Goal: Download file/media

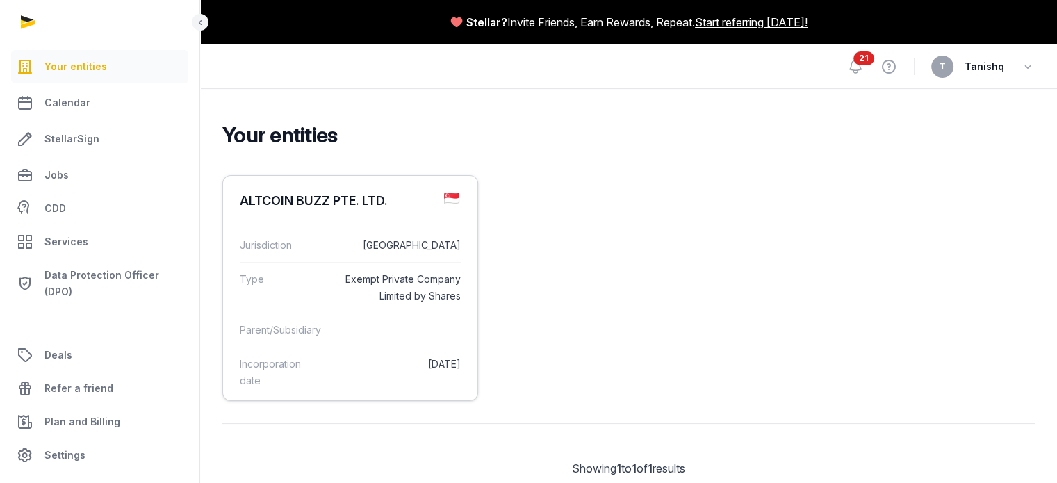
click at [301, 209] on div "ALTCOIN BUZZ PTE. LTD." at bounding box center [314, 201] width 148 height 17
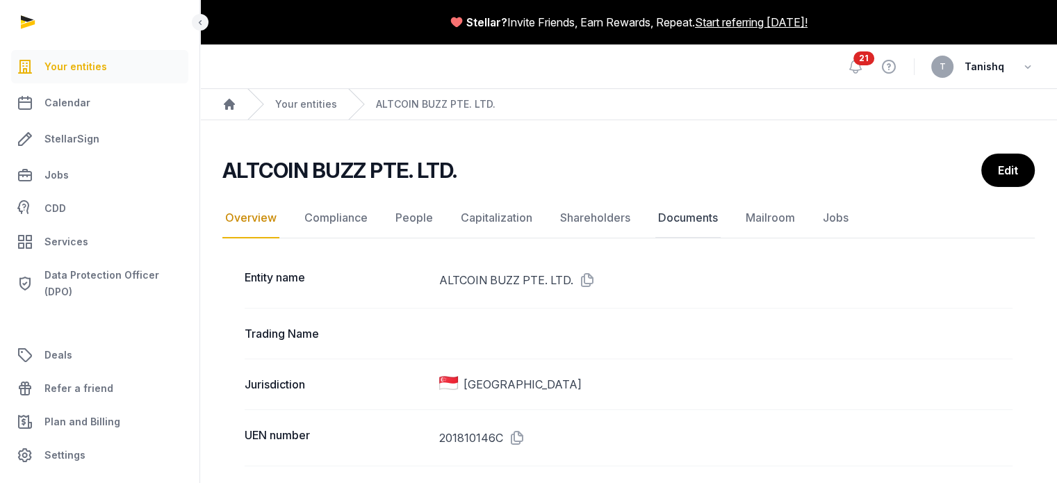
click at [712, 222] on link "Documents" at bounding box center [688, 218] width 65 height 40
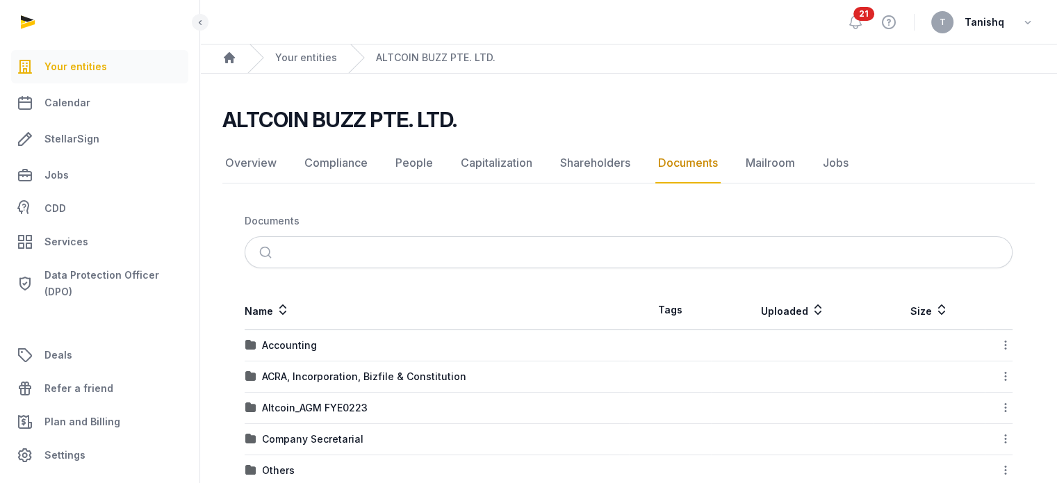
scroll to position [248, 0]
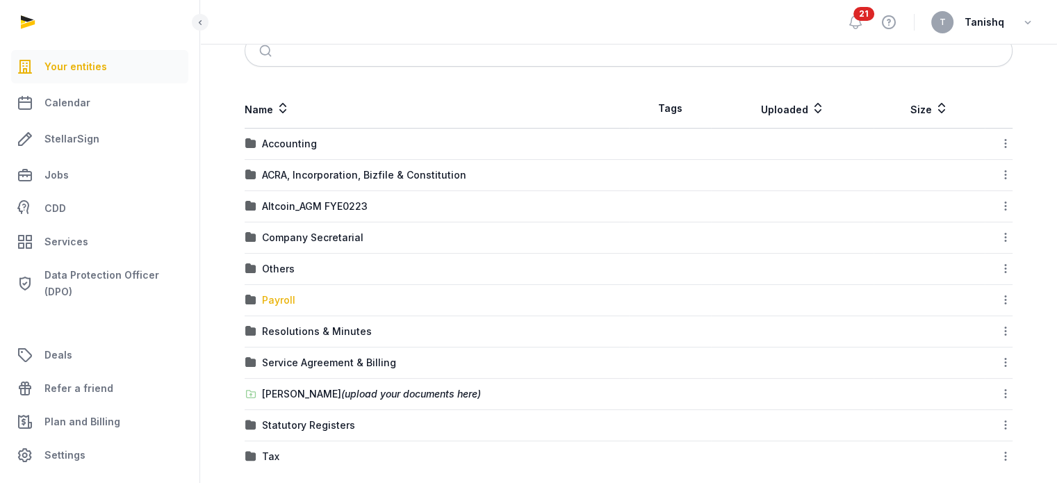
click at [281, 294] on div "Payroll" at bounding box center [278, 300] width 33 height 14
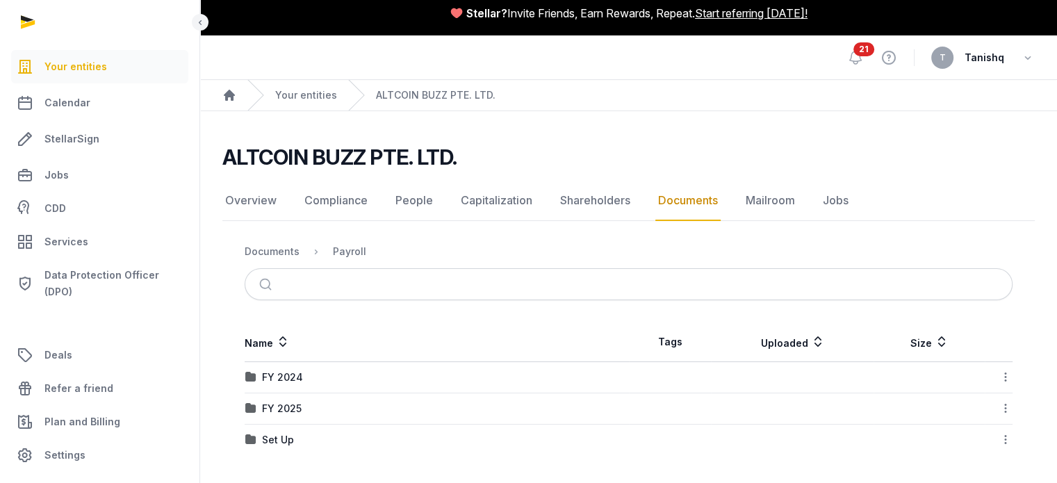
scroll to position [8, 0]
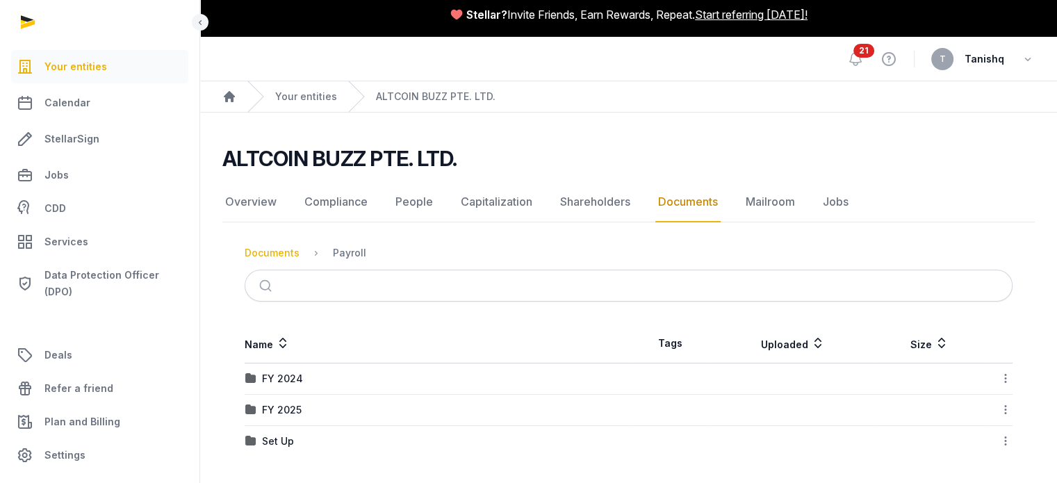
click at [281, 252] on div "Documents" at bounding box center [272, 253] width 55 height 14
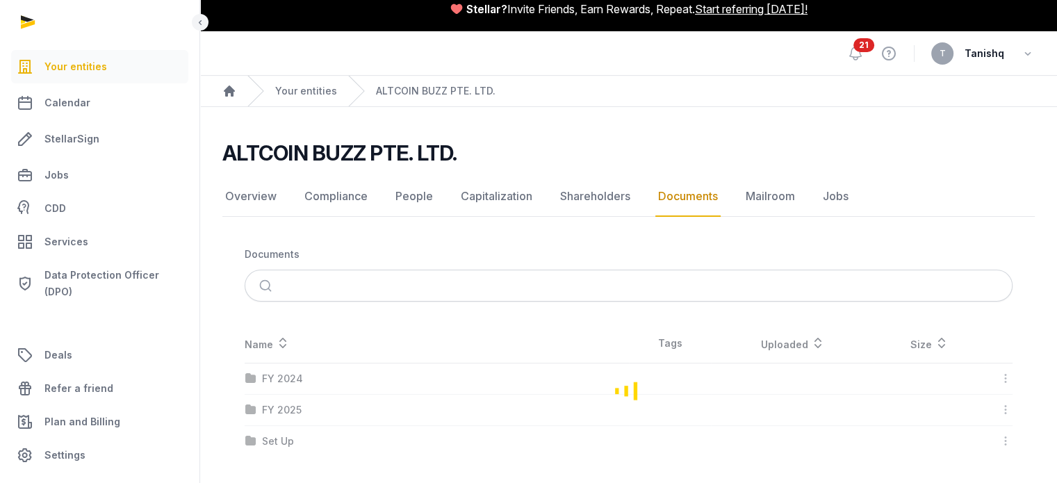
scroll to position [248, 0]
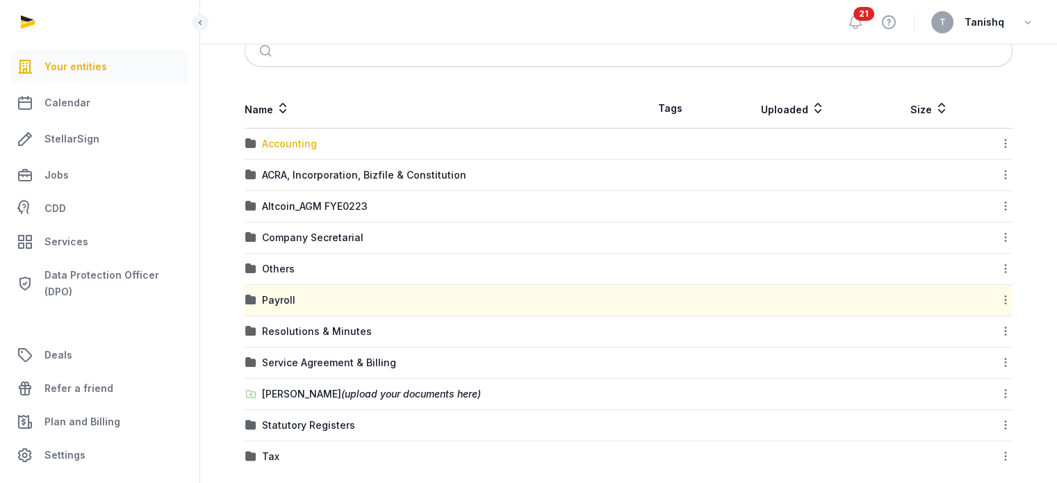
click at [301, 141] on div "Accounting" at bounding box center [289, 144] width 55 height 14
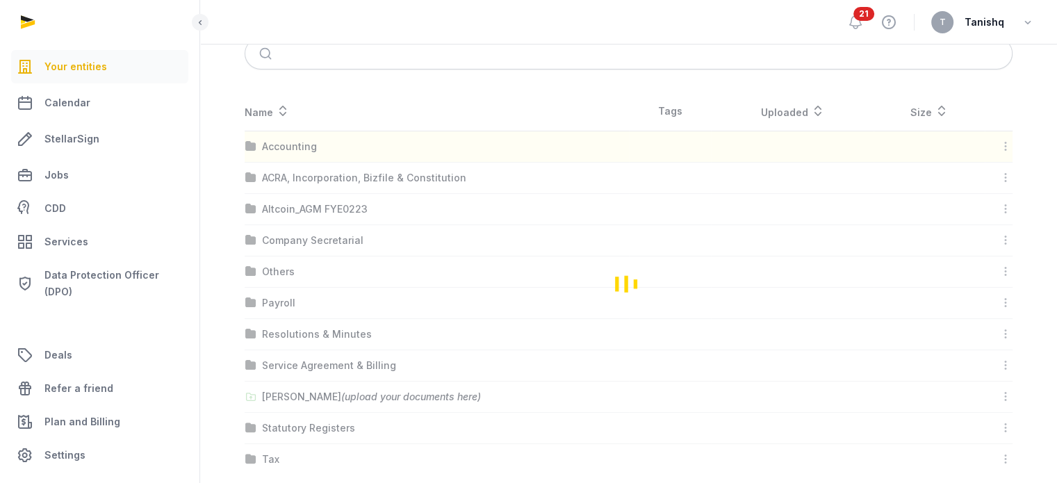
scroll to position [132, 0]
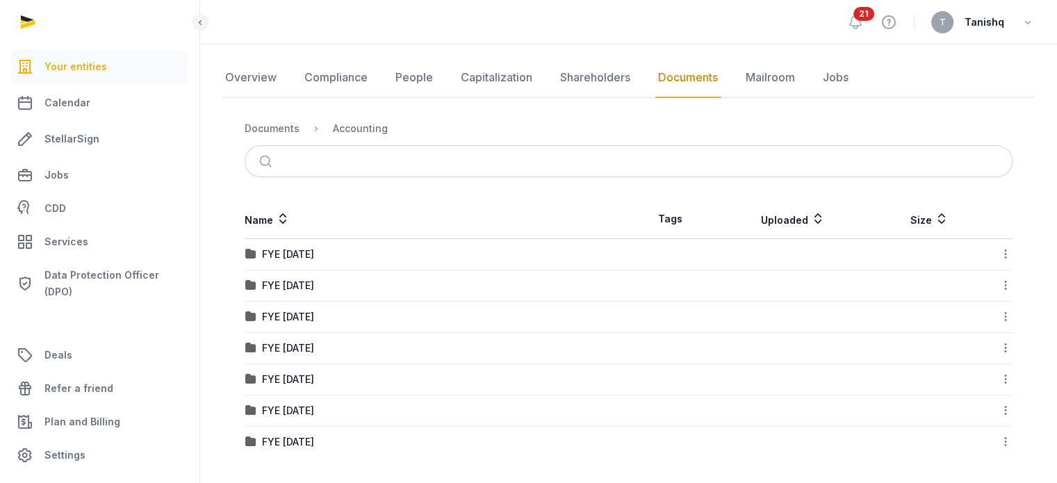
click at [275, 138] on nav "Documents Accounting" at bounding box center [629, 128] width 768 height 33
click at [276, 133] on div "Documents" at bounding box center [272, 129] width 55 height 14
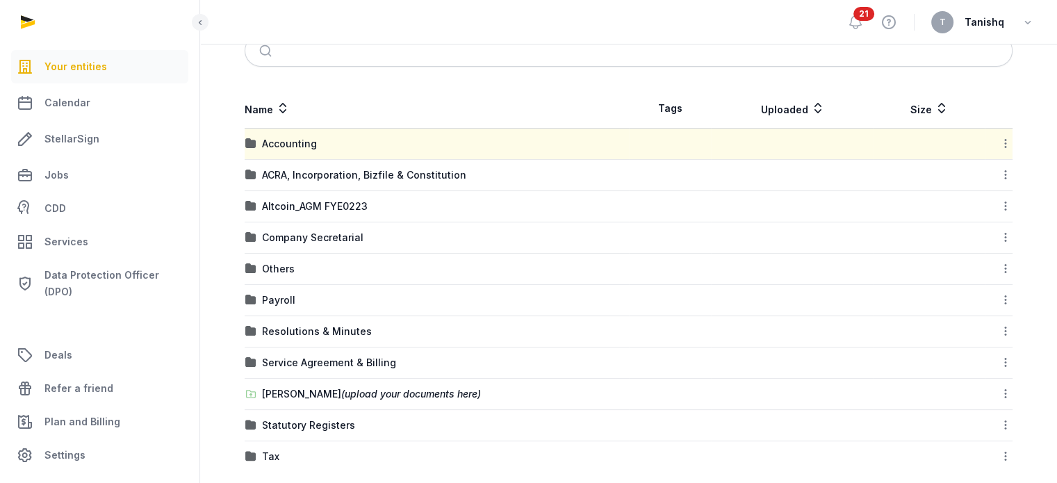
scroll to position [262, 0]
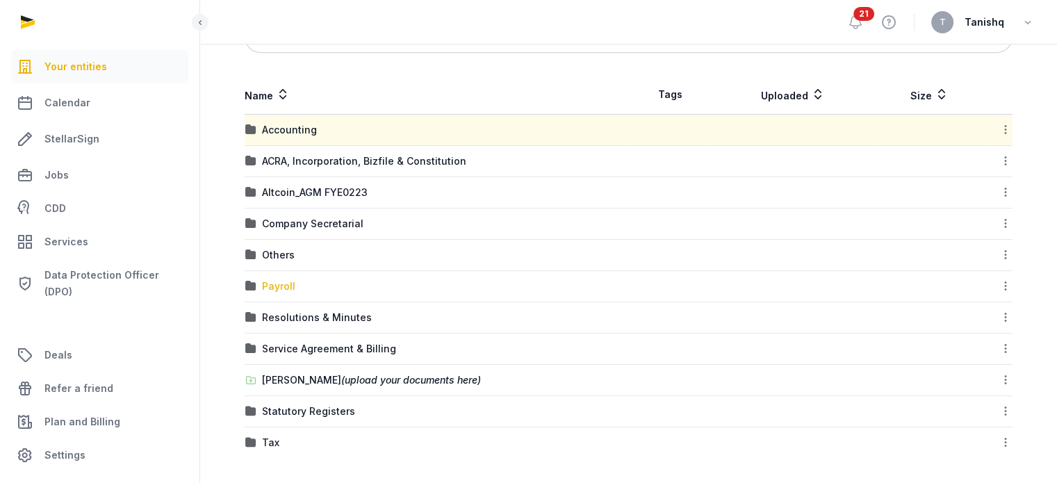
click at [277, 286] on div "Payroll" at bounding box center [278, 286] width 33 height 14
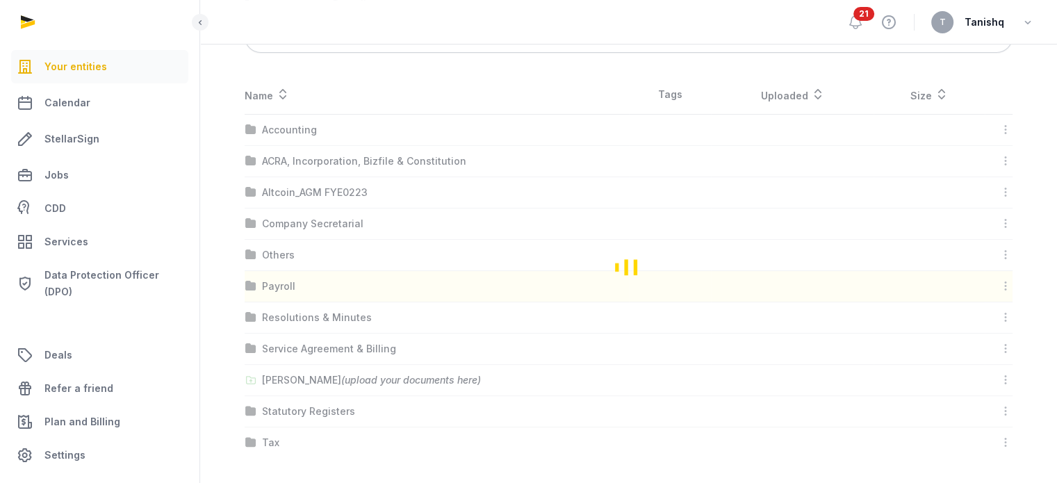
scroll to position [8, 0]
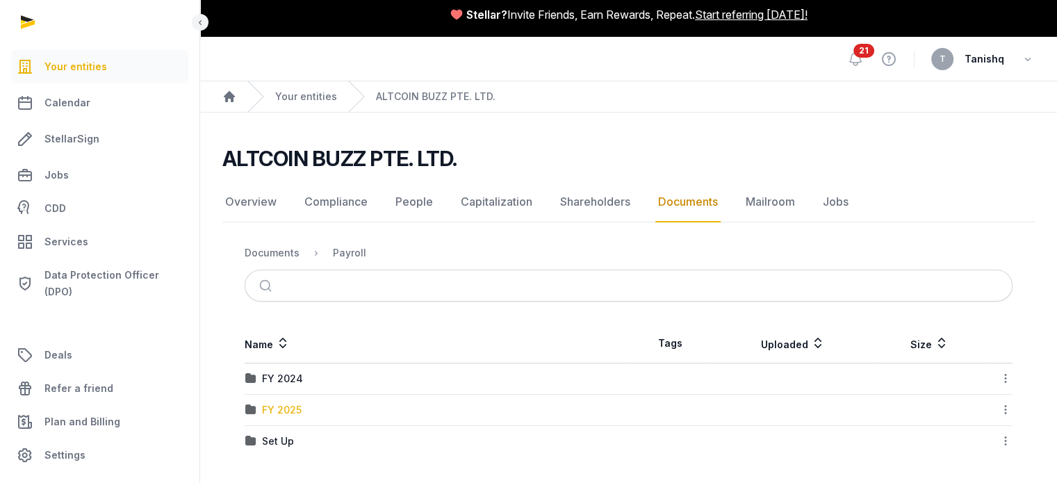
click at [286, 415] on div "FY 2025" at bounding box center [282, 410] width 40 height 14
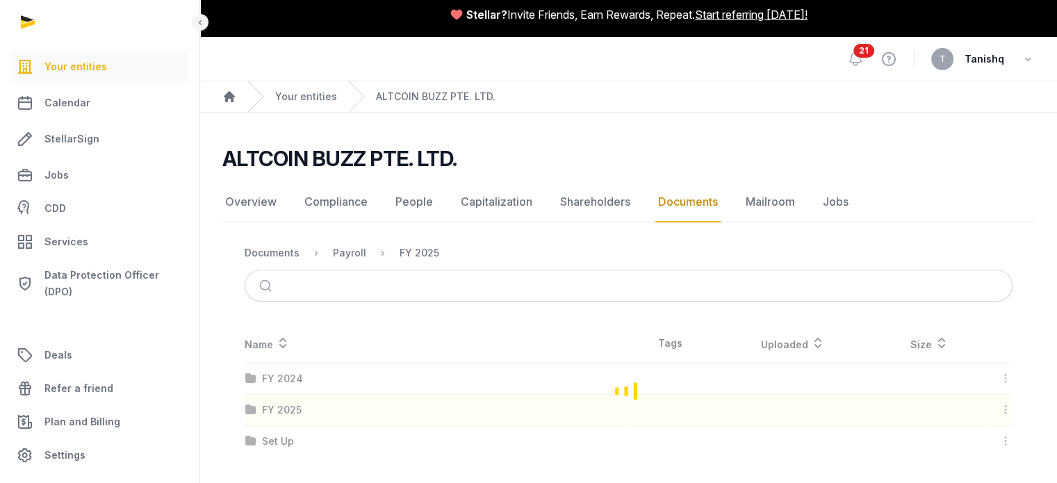
scroll to position [163, 0]
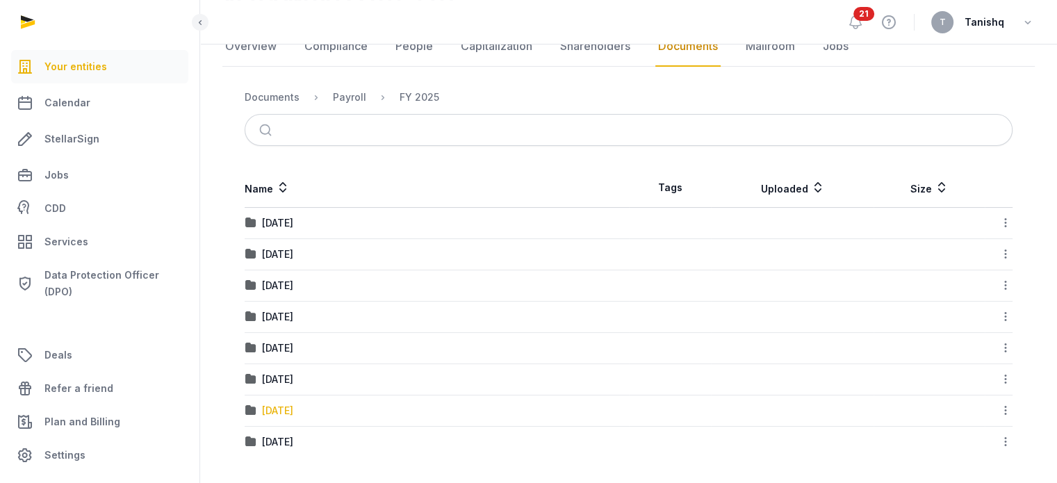
click at [291, 405] on div "[DATE]" at bounding box center [277, 411] width 31 height 14
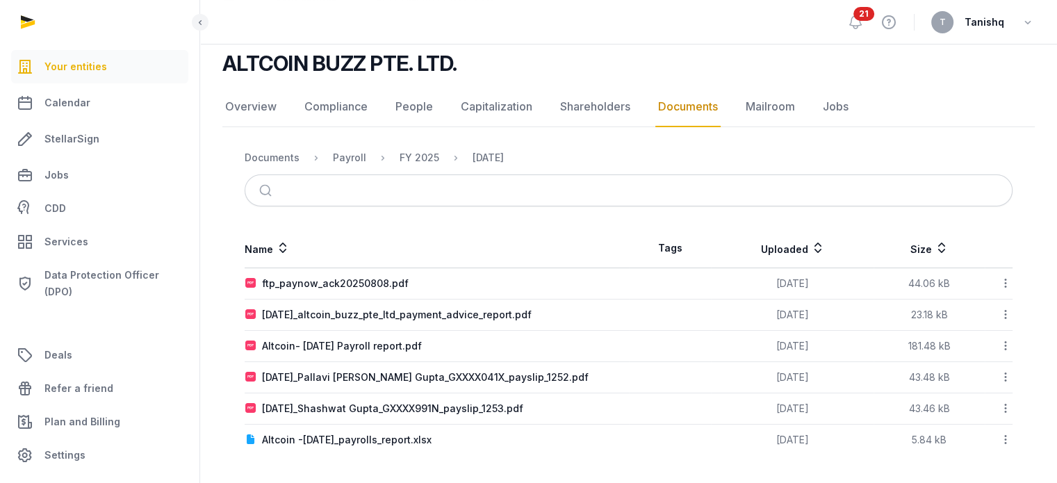
scroll to position [101, 0]
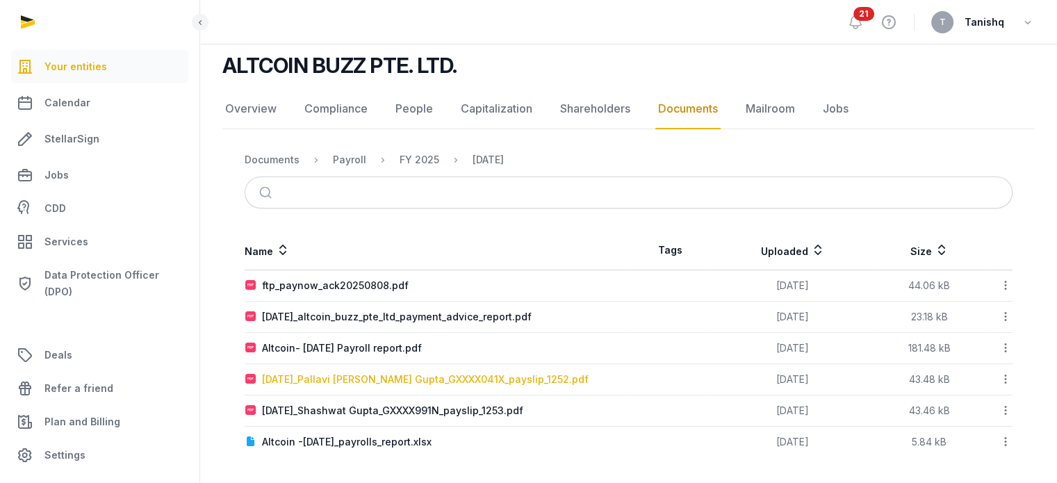
click at [371, 375] on div "[DATE]_Pallavi [PERSON_NAME] Gupta_GXXXX041X_payslip_1252.pdf" at bounding box center [425, 380] width 327 height 14
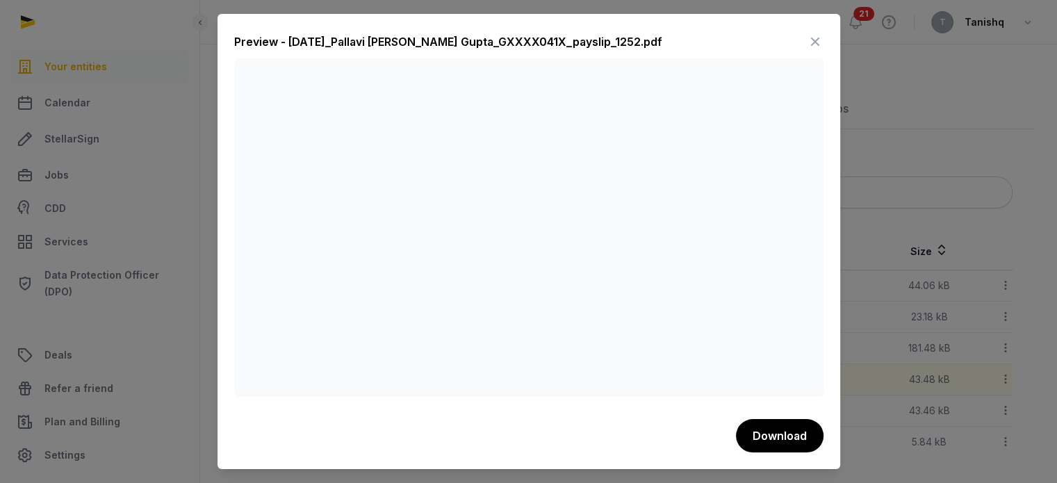
click at [812, 40] on icon at bounding box center [815, 42] width 17 height 22
